Goal: Understand process/instructions: Learn how to perform a task or action

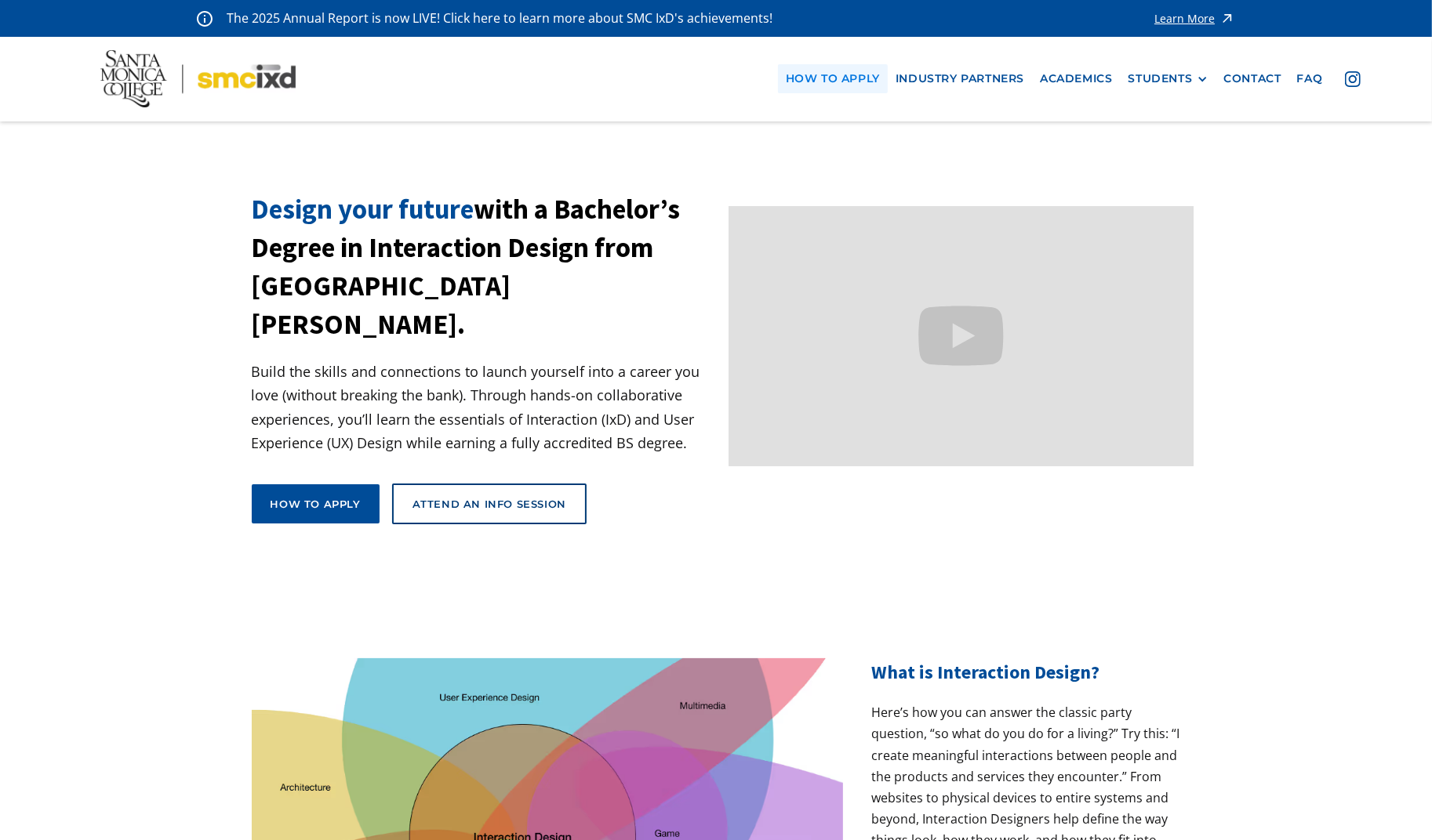
click at [856, 83] on link "how to apply" at bounding box center [833, 78] width 110 height 29
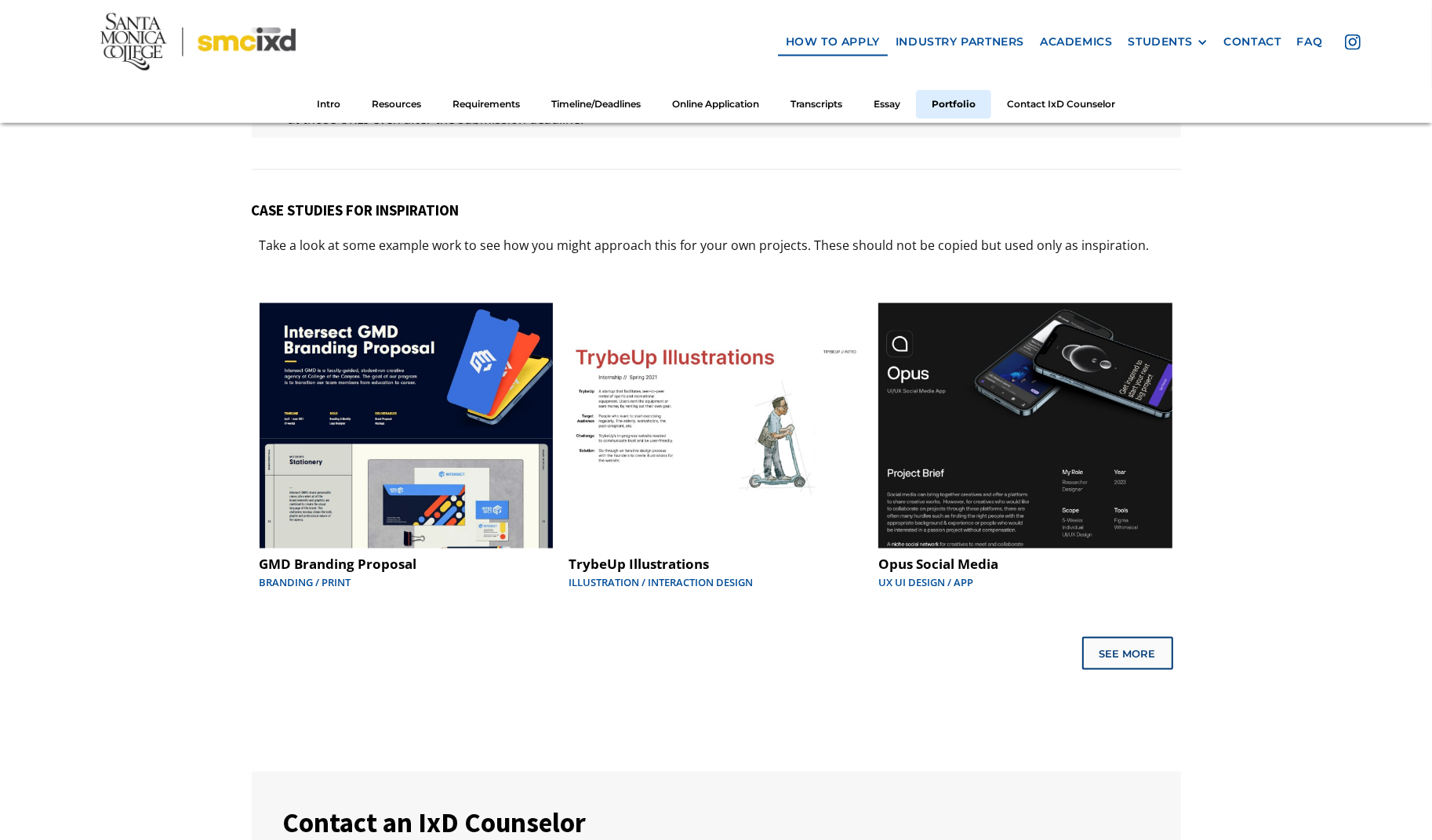
scroll to position [7873, 0]
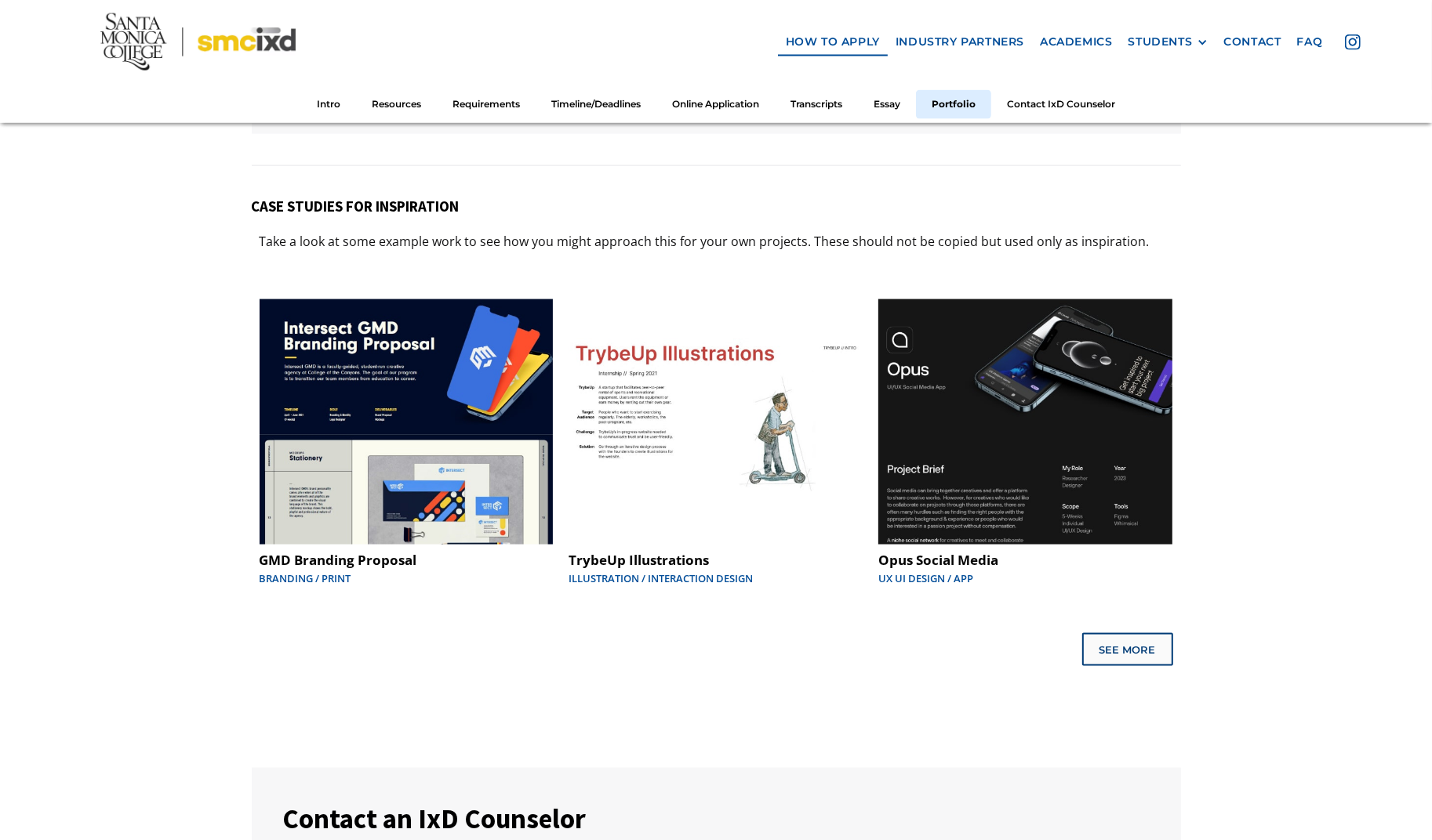
click at [363, 202] on h5 "CASE STUDIES FOR INSPIRATION" at bounding box center [716, 207] width 929 height 18
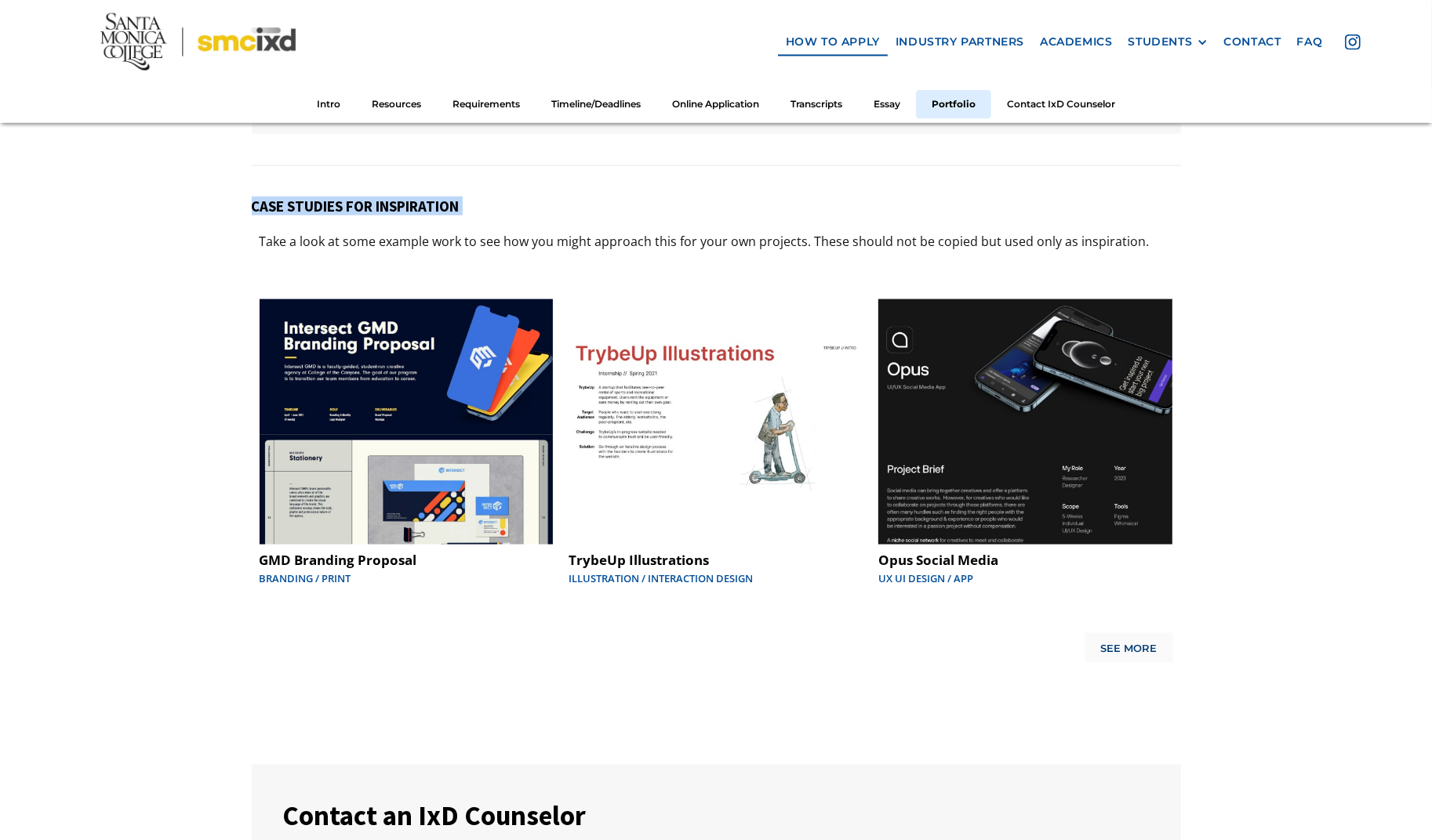
click at [1139, 643] on div "See More" at bounding box center [1129, 649] width 56 height 12
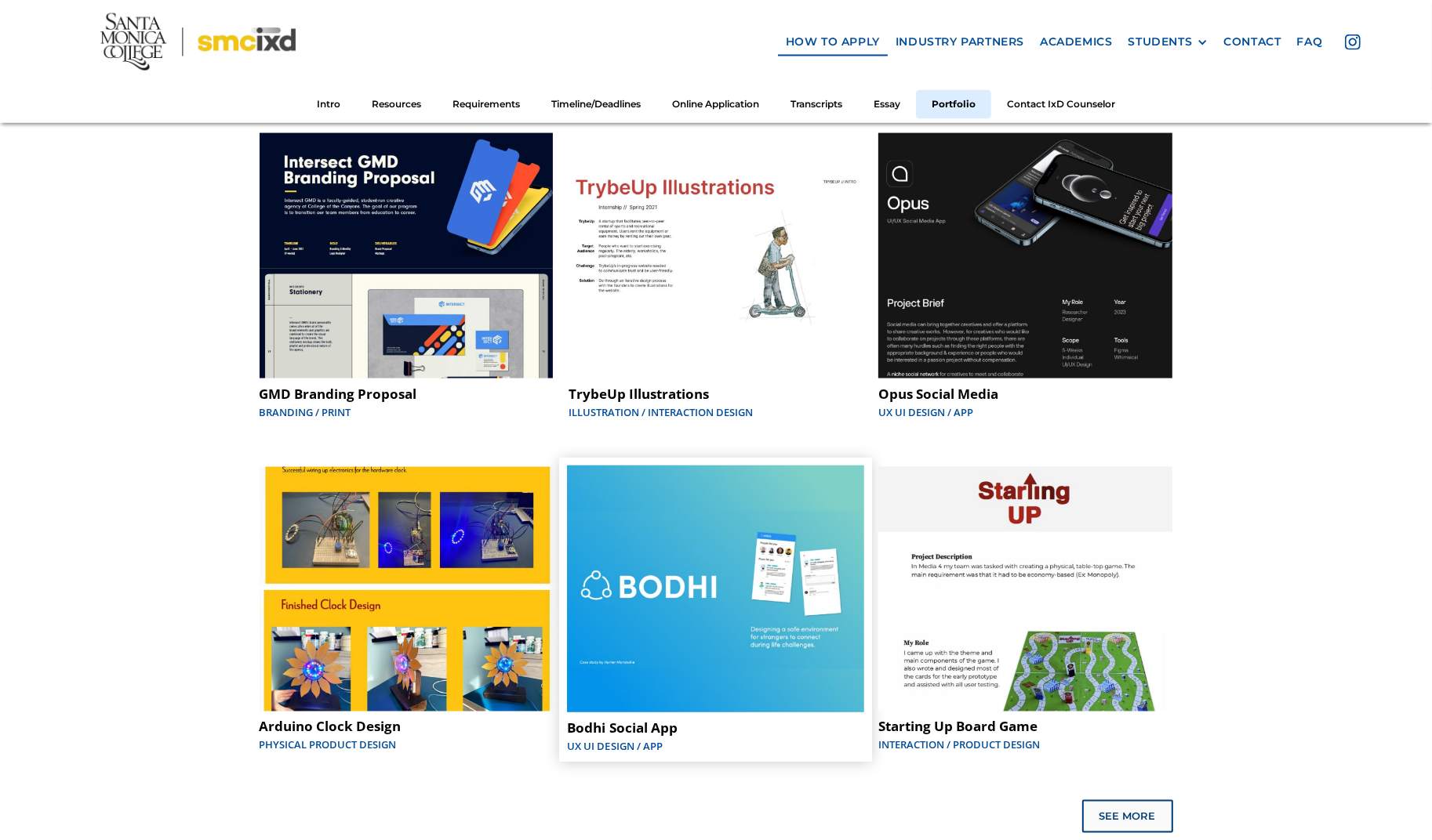
scroll to position [8031, 0]
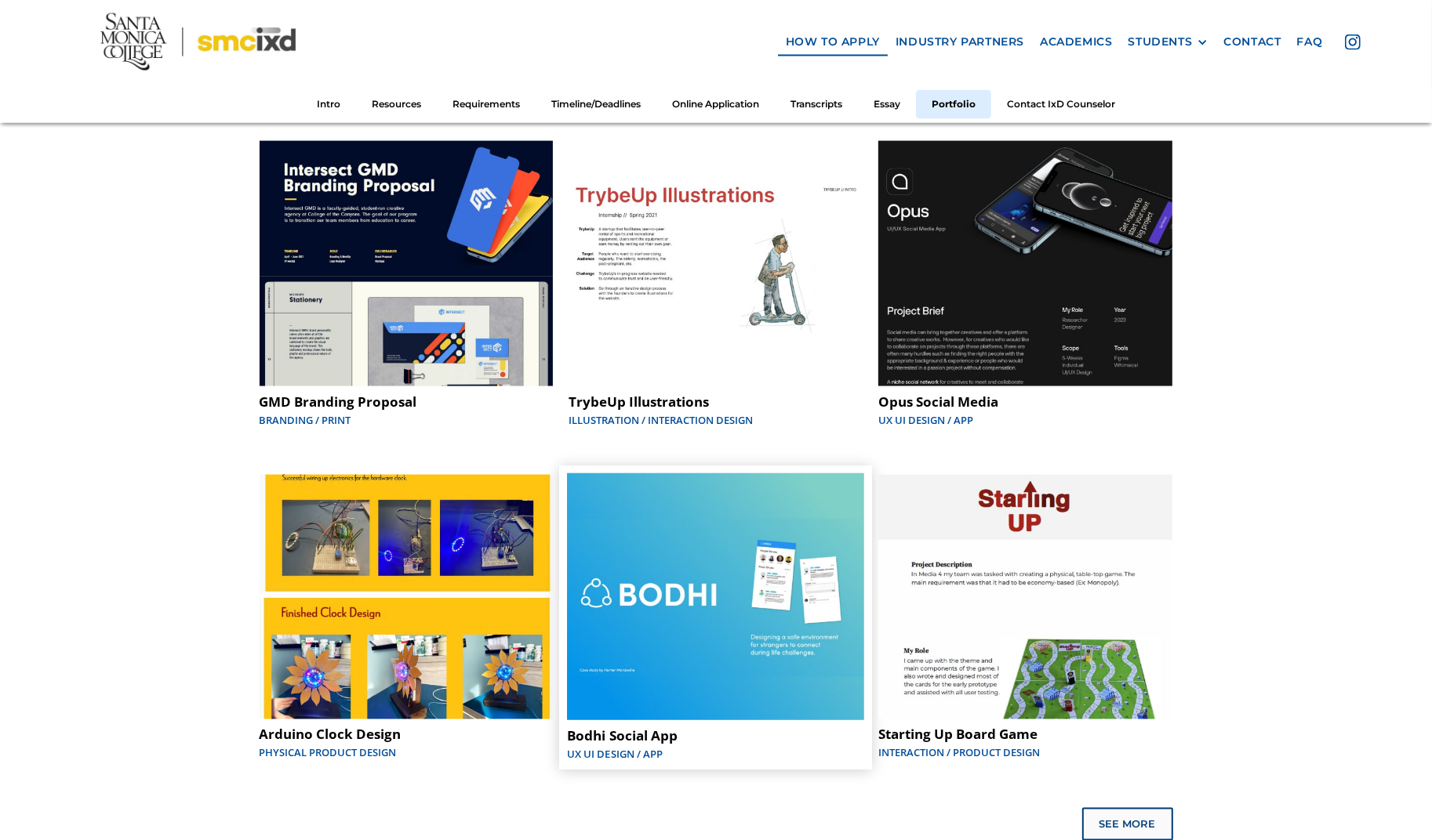
click at [797, 564] on img at bounding box center [716, 596] width 298 height 248
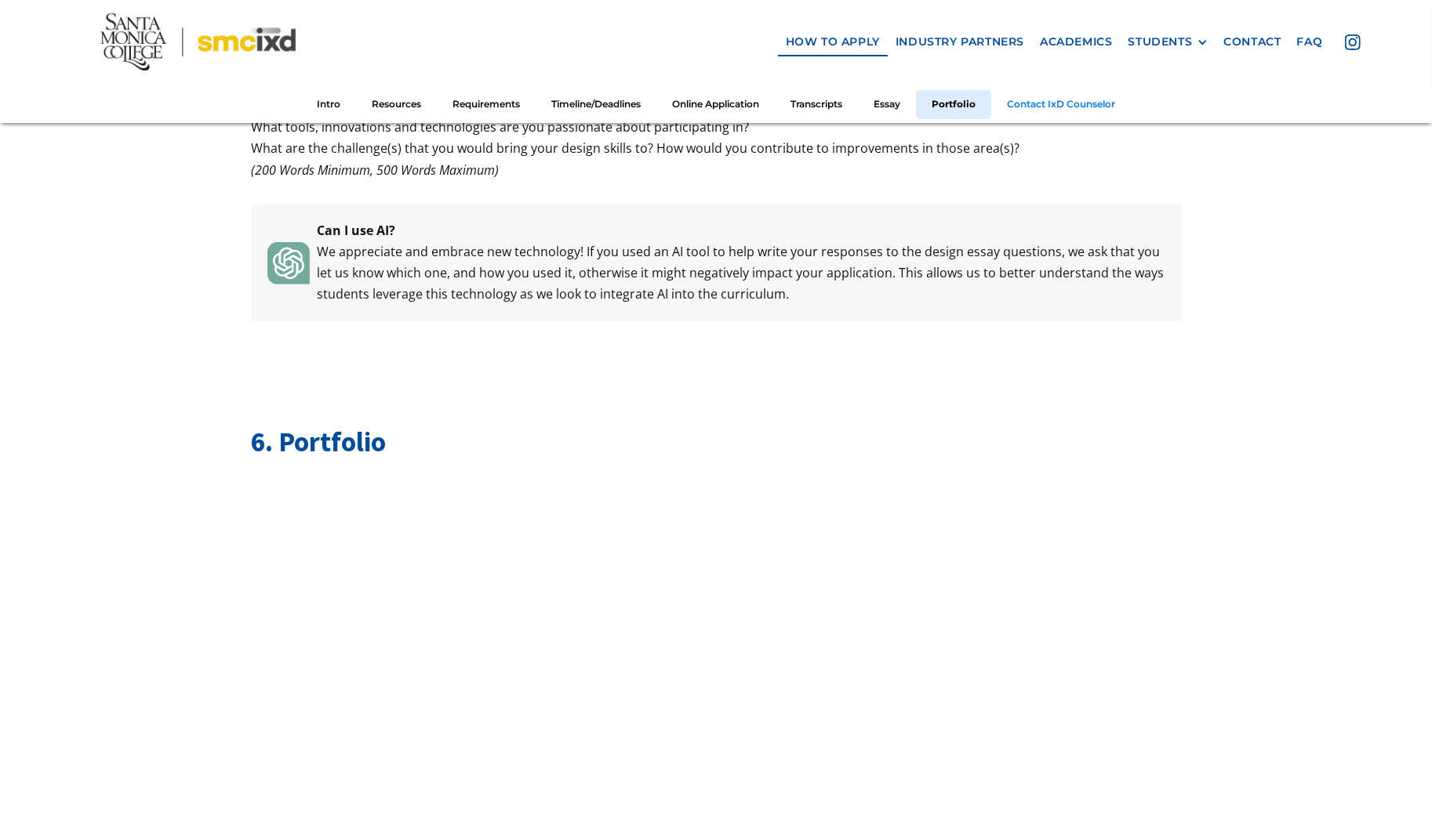
scroll to position [6181, 0]
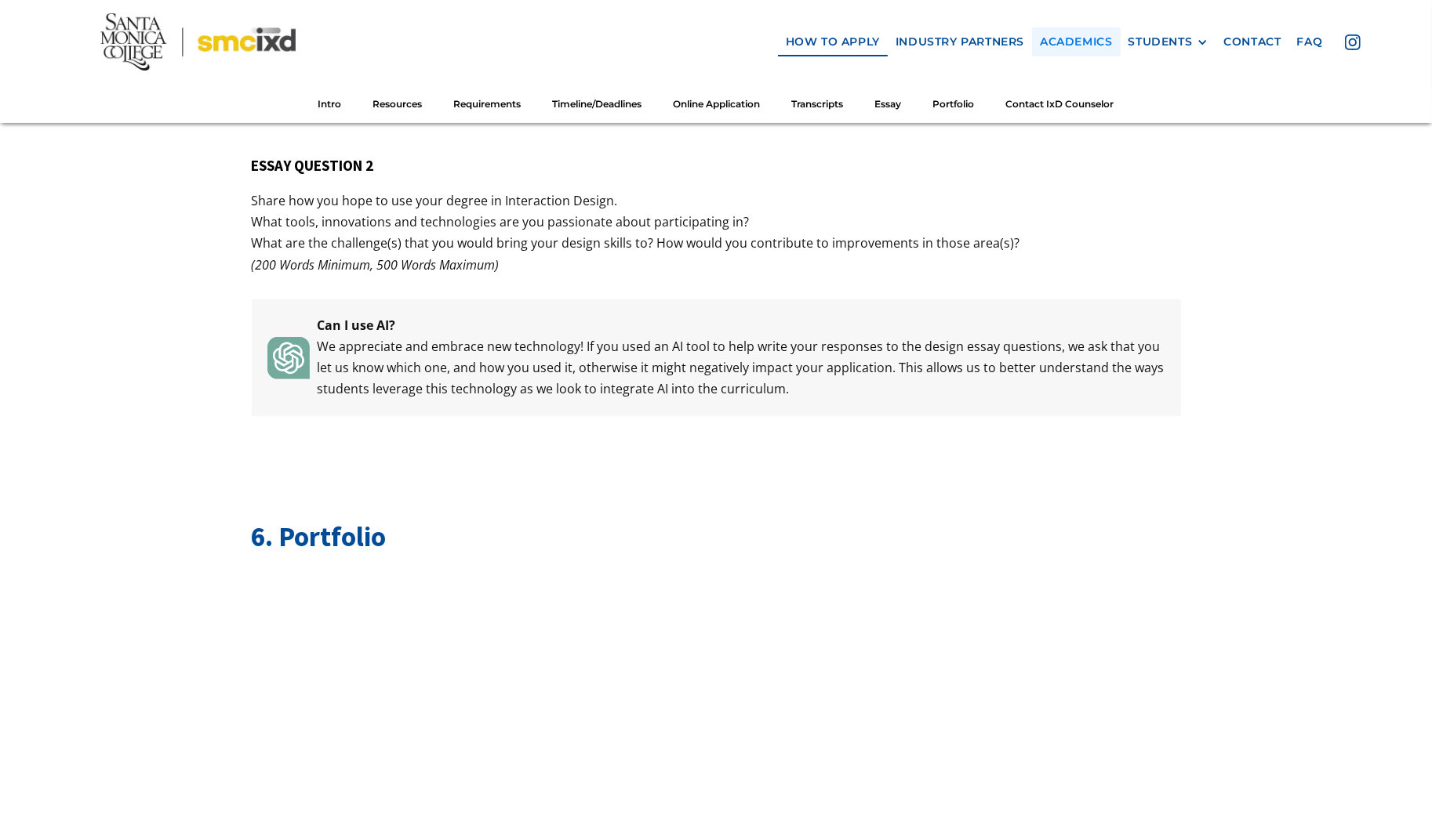
click at [1074, 36] on link "Academics" at bounding box center [1075, 42] width 87 height 29
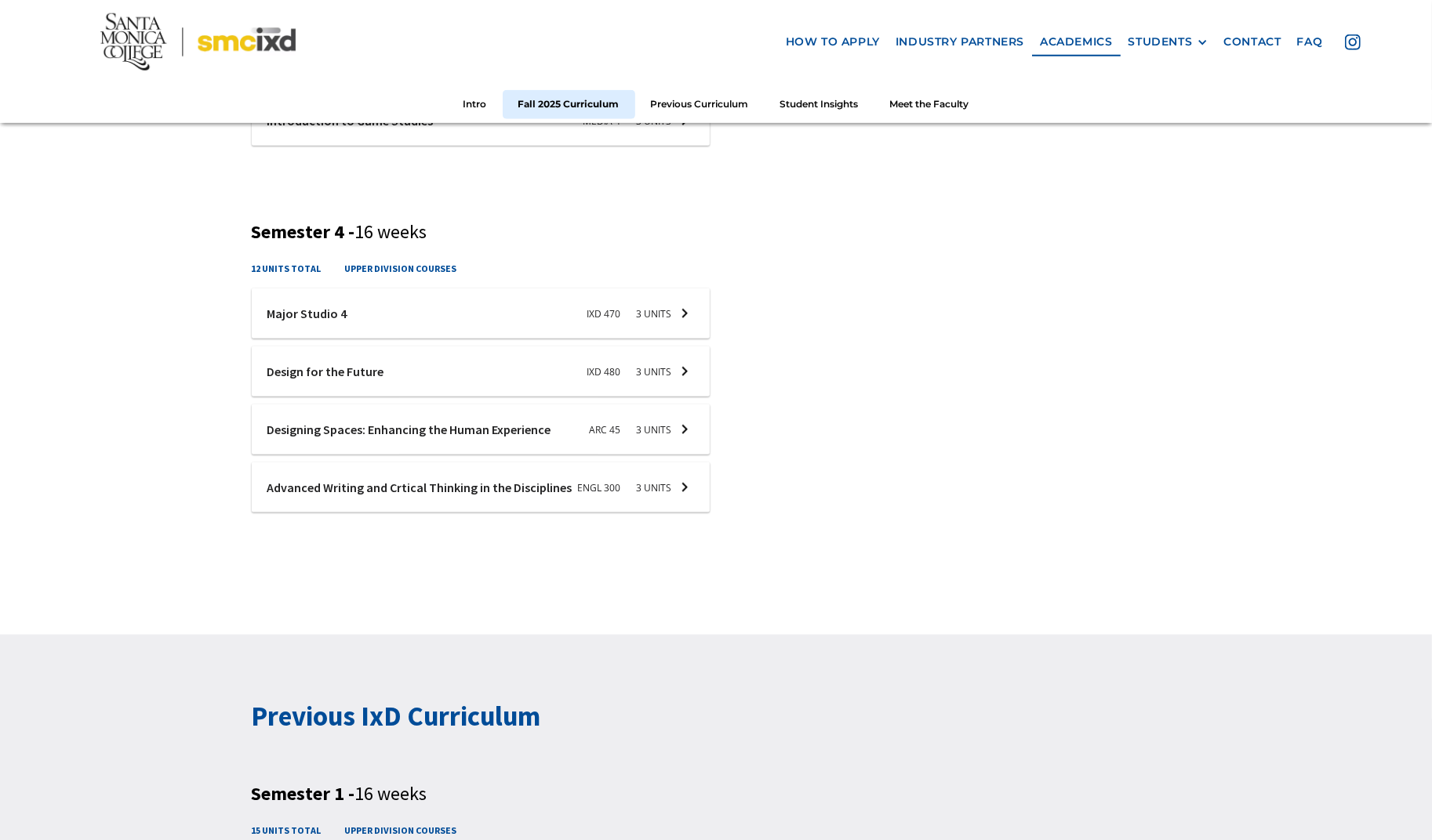
scroll to position [1676, 0]
